Goal: Navigation & Orientation: Find specific page/section

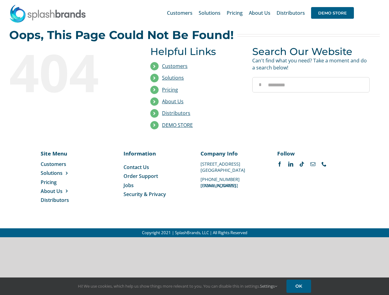
click at [194, 119] on li "Distributors" at bounding box center [196, 114] width 93 height 12
click at [351, 0] on div "Search for: * Customers Solutions Stores New Hire Kits Manufacturing Store Mark…" at bounding box center [194, 13] width 370 height 26
click at [332, 13] on span "DEMO STORE" at bounding box center [332, 13] width 43 height 12
click at [177, 125] on link "DEMO STORE" at bounding box center [177, 125] width 31 height 7
click at [61, 173] on span "Solutions" at bounding box center [52, 173] width 22 height 7
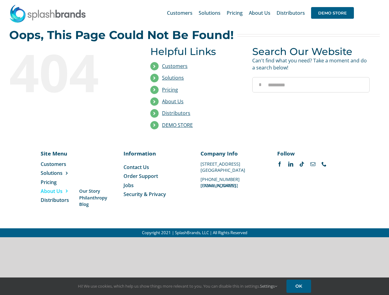
click at [61, 191] on span "About Us" at bounding box center [52, 191] width 22 height 7
click at [269, 286] on link "Settings" at bounding box center [268, 287] width 17 height 6
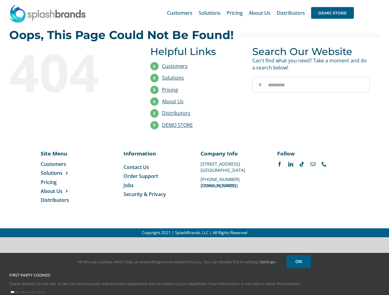
click at [299, 286] on div "First Party Cookies Tracks activity on our site, so we can continuously improve…" at bounding box center [194, 285] width 379 height 24
